Goal: Task Accomplishment & Management: Manage account settings

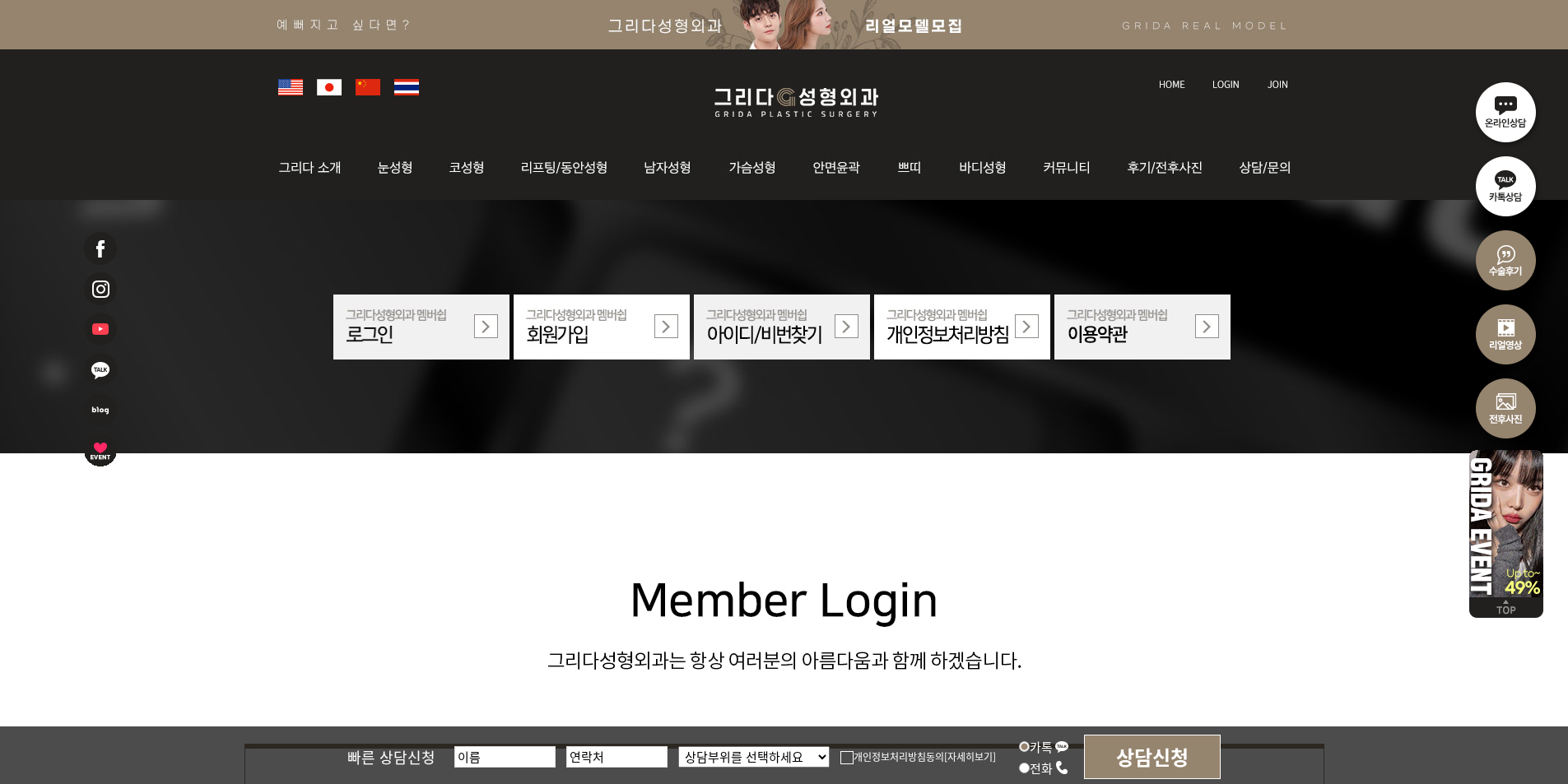
click at [1220, 83] on img at bounding box center [1225, 84] width 27 height 9
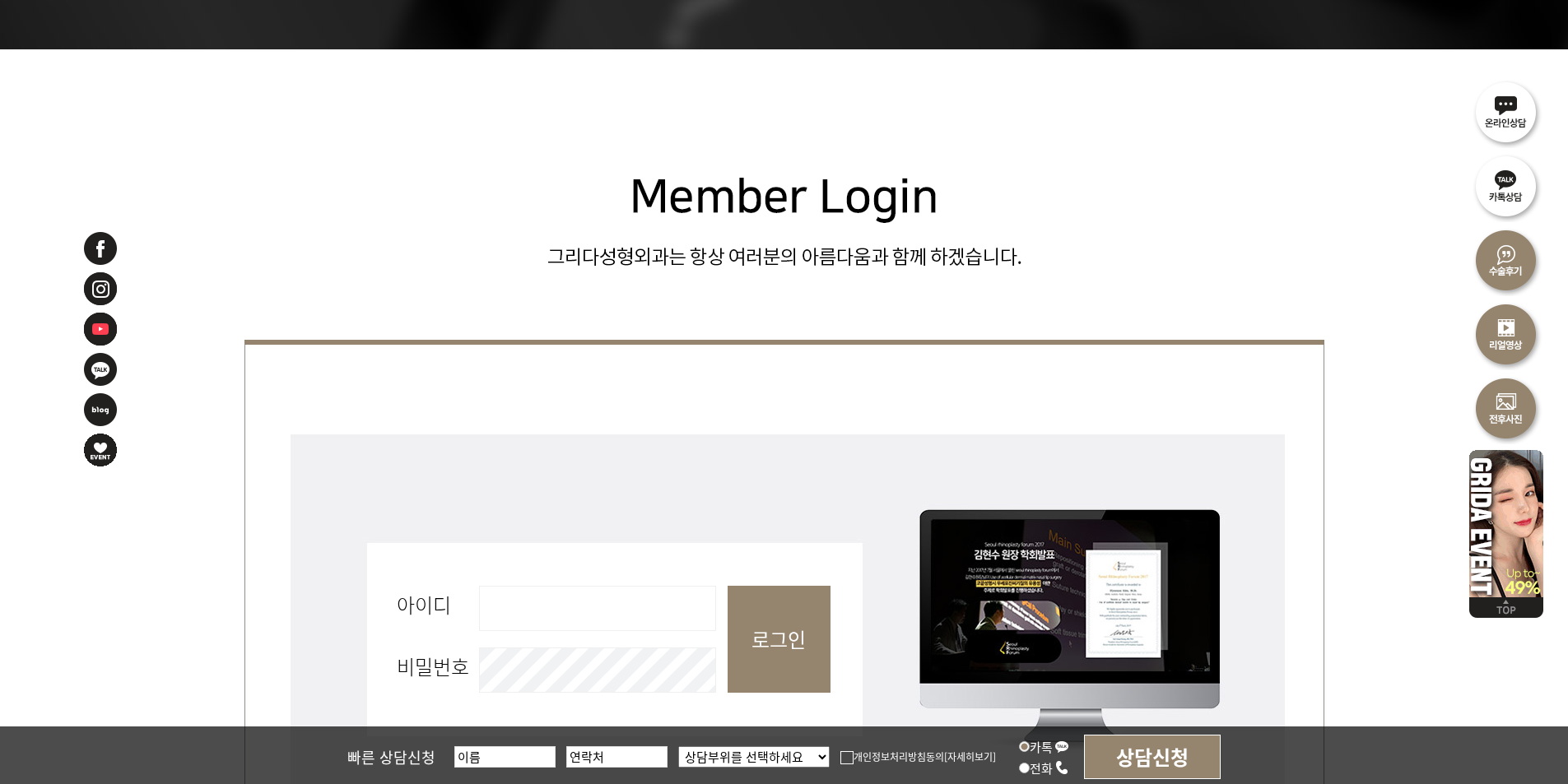
scroll to position [411, 0]
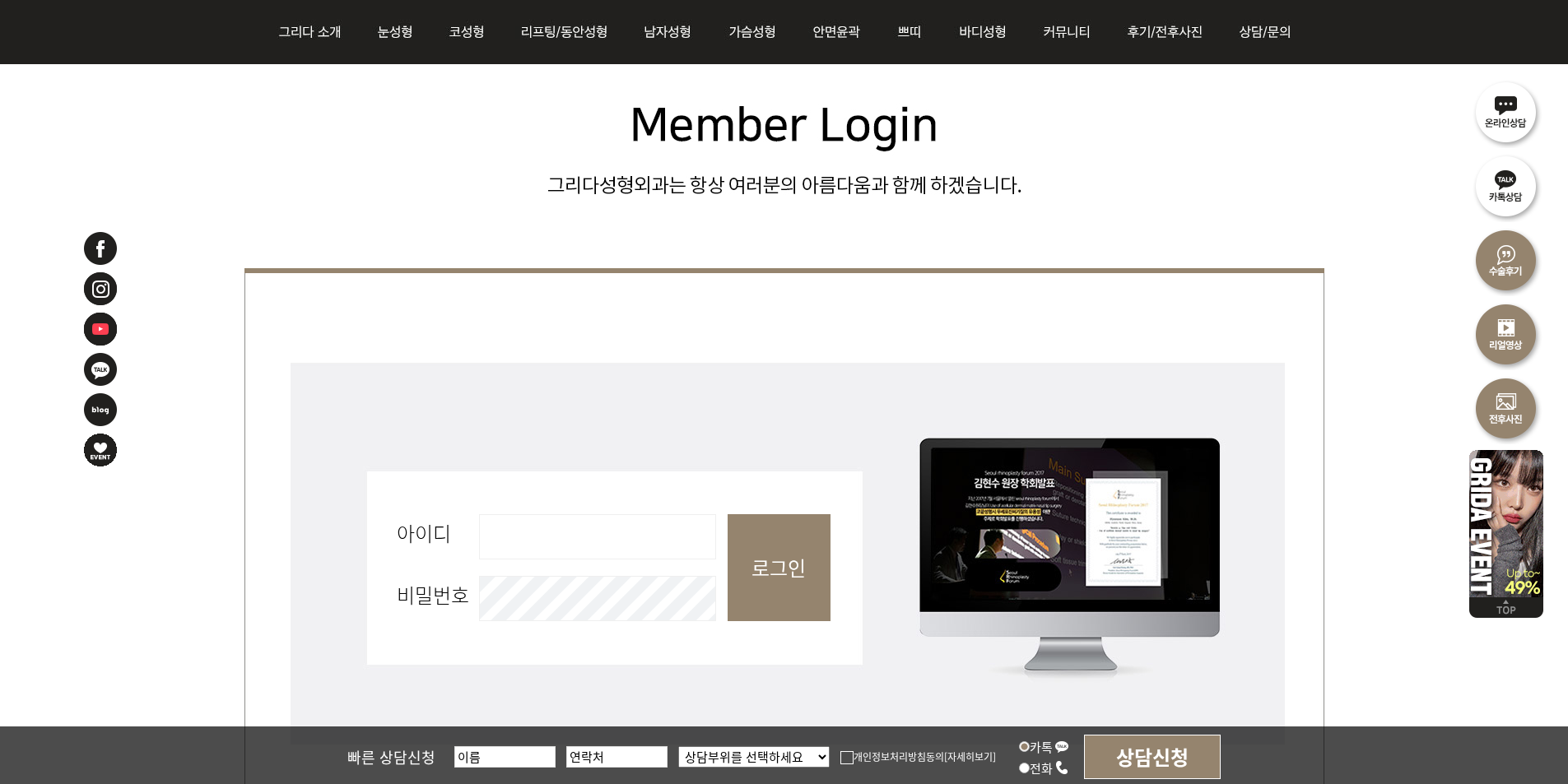
click at [597, 523] on input "아이디 필수" at bounding box center [598, 536] width 237 height 45
type input "admin"
click at [773, 562] on input "로그인" at bounding box center [779, 567] width 103 height 107
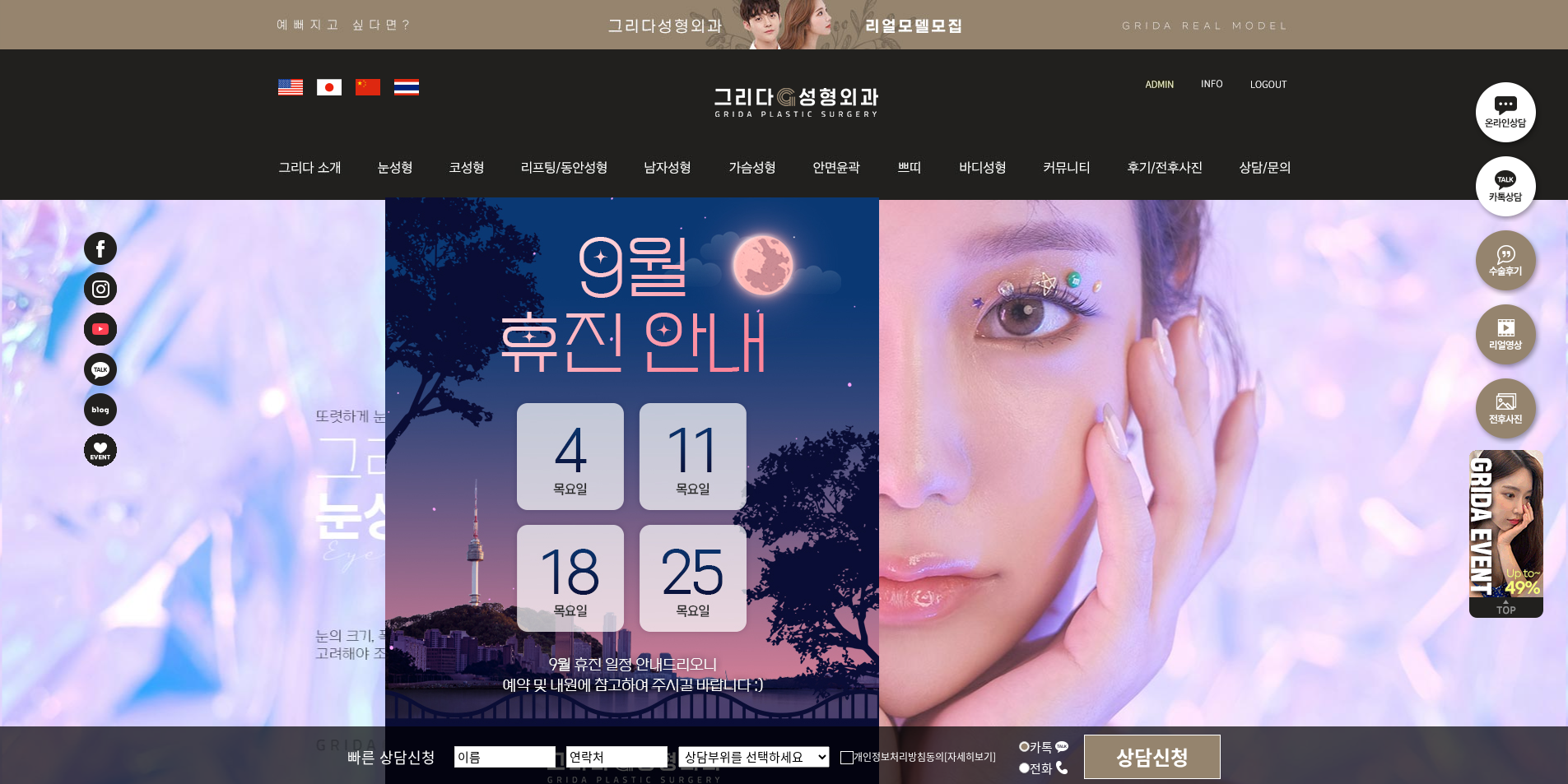
click at [1150, 84] on img at bounding box center [1159, 84] width 28 height 9
